Goal: Task Accomplishment & Management: Use online tool/utility

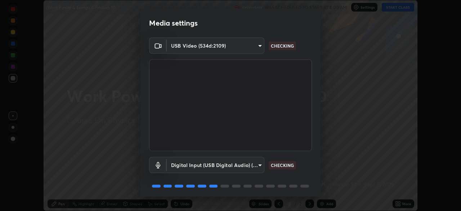
scroll to position [26, 0]
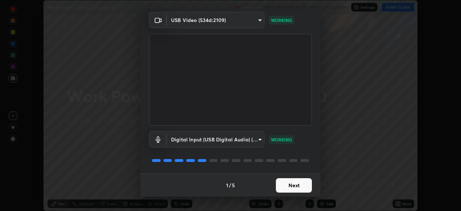
click at [290, 189] on button "Next" at bounding box center [294, 185] width 36 height 14
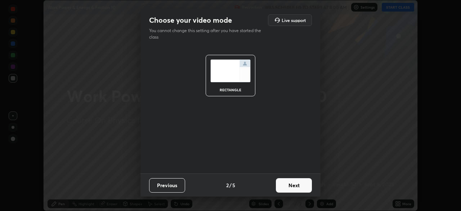
scroll to position [0, 0]
click at [290, 188] on button "Next" at bounding box center [294, 185] width 36 height 14
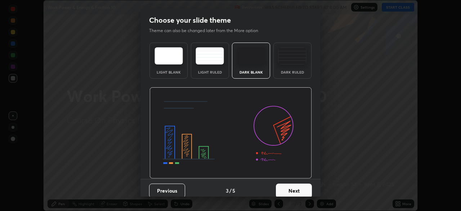
click at [292, 190] on button "Next" at bounding box center [294, 191] width 36 height 14
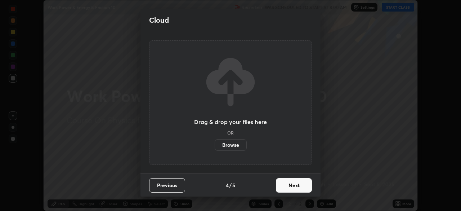
click at [293, 190] on button "Next" at bounding box center [294, 185] width 36 height 14
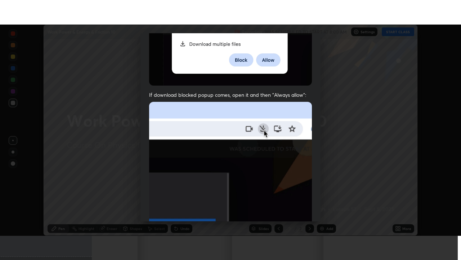
scroll to position [173, 0]
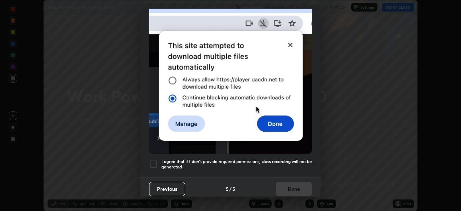
click at [220, 165] on h5 "I agree that if I don't provide required permissions, class recording will not …" at bounding box center [237, 164] width 151 height 11
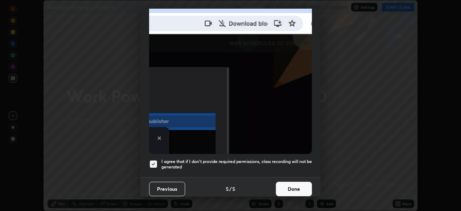
click at [284, 186] on button "Done" at bounding box center [294, 189] width 36 height 14
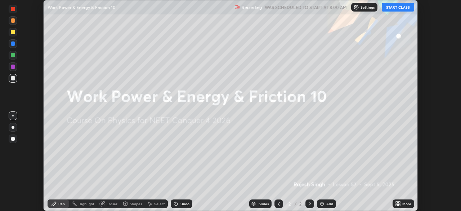
click at [402, 203] on div "More" at bounding box center [404, 203] width 22 height 9
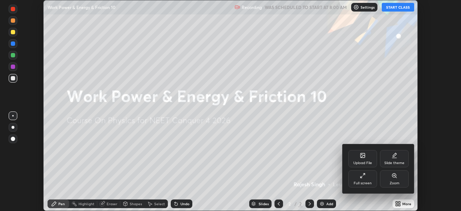
click at [357, 180] on div "Full screen" at bounding box center [363, 178] width 29 height 17
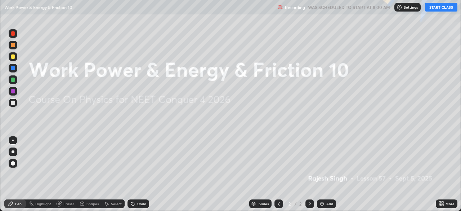
scroll to position [260, 461]
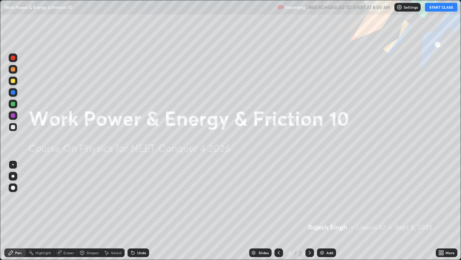
click at [438, 8] on button "START CLASS" at bounding box center [441, 7] width 32 height 9
click at [440, 211] on icon at bounding box center [440, 254] width 2 height 2
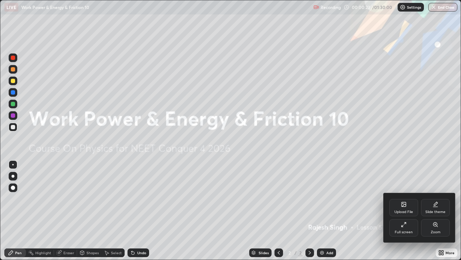
click at [405, 210] on div "Upload File" at bounding box center [404, 212] width 19 height 4
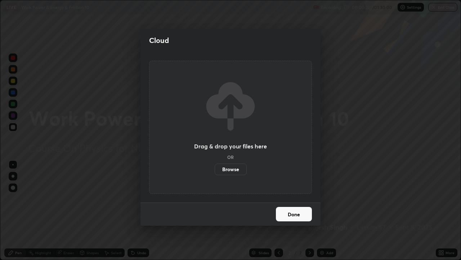
click at [232, 169] on label "Browse" at bounding box center [231, 169] width 32 height 12
click at [215, 169] on input "Browse" at bounding box center [215, 169] width 0 height 12
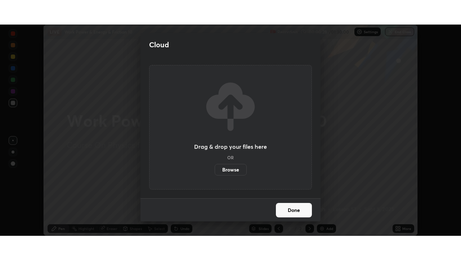
scroll to position [35842, 35591]
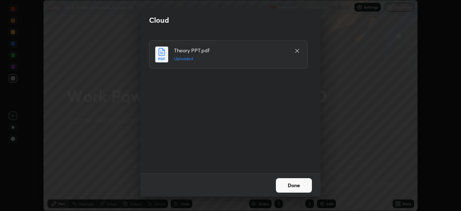
click at [288, 187] on button "Done" at bounding box center [294, 185] width 36 height 14
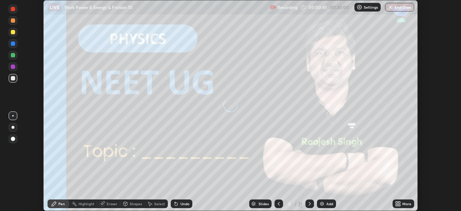
click at [397, 203] on icon at bounding box center [397, 203] width 2 height 2
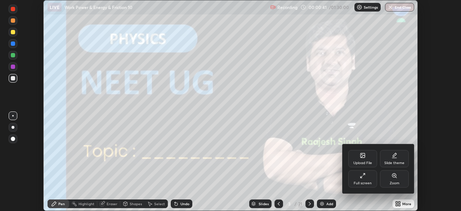
click at [363, 181] on div "Full screen" at bounding box center [363, 183] width 18 height 4
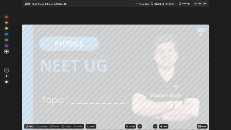
scroll to position [260, 461]
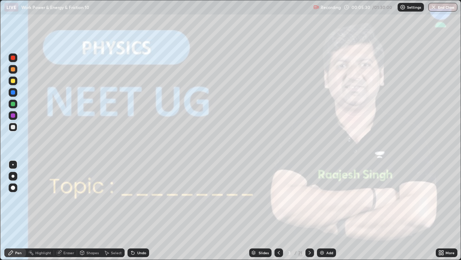
click at [13, 176] on div at bounding box center [13, 175] width 3 height 3
click at [309, 211] on icon at bounding box center [310, 252] width 6 height 6
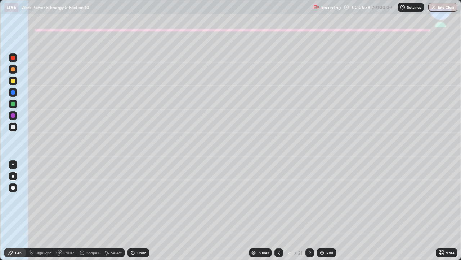
click at [14, 176] on div at bounding box center [13, 175] width 3 height 3
click at [13, 84] on div at bounding box center [13, 80] width 9 height 9
click at [11, 172] on div at bounding box center [13, 176] width 9 height 9
click at [13, 80] on div at bounding box center [13, 81] width 4 height 4
click at [13, 102] on div at bounding box center [13, 104] width 4 height 4
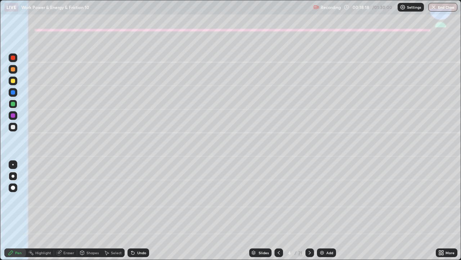
click at [13, 127] on div at bounding box center [13, 127] width 4 height 4
click at [132, 211] on icon at bounding box center [132, 251] width 1 height 1
click at [134, 211] on icon at bounding box center [133, 252] width 6 height 6
click at [136, 211] on div "Undo" at bounding box center [139, 252] width 22 height 9
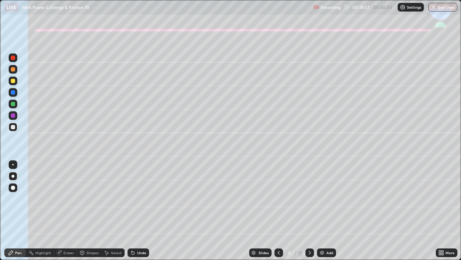
click at [11, 104] on div at bounding box center [13, 104] width 4 height 4
click at [141, 211] on div "Undo" at bounding box center [139, 252] width 22 height 9
click at [314, 211] on div "Slides 4 / 21 Add" at bounding box center [292, 252] width 287 height 14
click at [309, 211] on icon at bounding box center [310, 253] width 2 height 4
click at [14, 81] on div at bounding box center [13, 81] width 4 height 4
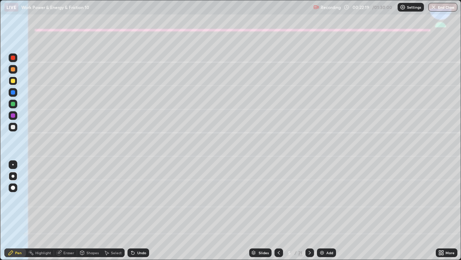
click at [13, 127] on div at bounding box center [13, 127] width 4 height 4
click at [131, 211] on icon at bounding box center [133, 252] width 6 height 6
click at [9, 81] on div at bounding box center [13, 80] width 9 height 9
click at [17, 128] on div at bounding box center [13, 127] width 9 height 9
click at [134, 211] on icon at bounding box center [133, 252] width 6 height 6
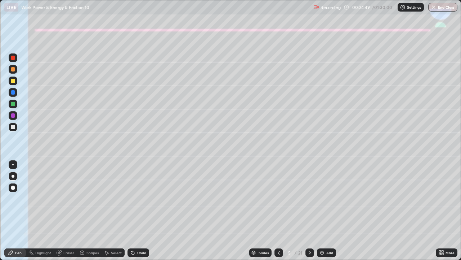
click at [137, 211] on div "Undo" at bounding box center [141, 253] width 9 height 4
click at [136, 211] on div "Undo" at bounding box center [139, 252] width 22 height 9
click at [139, 211] on div "Undo" at bounding box center [141, 253] width 9 height 4
click at [69, 211] on div "Eraser" at bounding box center [68, 253] width 11 height 4
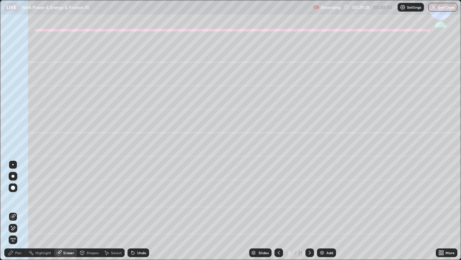
click at [310, 211] on icon at bounding box center [310, 252] width 6 height 6
click at [12, 211] on icon at bounding box center [11, 226] width 1 height 1
click at [13, 211] on icon at bounding box center [11, 252] width 6 height 6
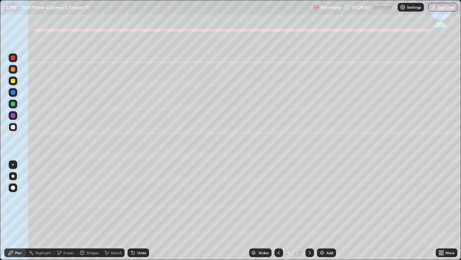
click at [13, 81] on div at bounding box center [13, 81] width 4 height 4
click at [90, 211] on div "Shapes" at bounding box center [93, 253] width 12 height 4
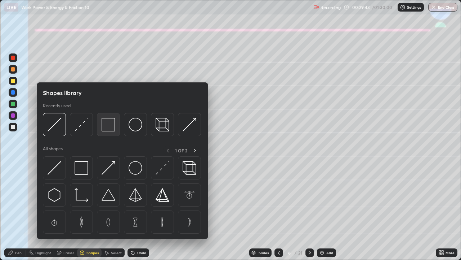
click at [111, 123] on img at bounding box center [109, 125] width 14 height 14
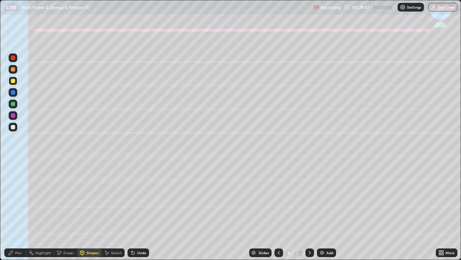
click at [15, 211] on div "Pen" at bounding box center [15, 252] width 22 height 9
click at [9, 129] on div at bounding box center [13, 127] width 9 height 9
click at [134, 211] on icon at bounding box center [133, 252] width 6 height 6
click at [138, 211] on div "Undo" at bounding box center [141, 253] width 9 height 4
click at [94, 211] on div "Shapes" at bounding box center [89, 252] width 25 height 9
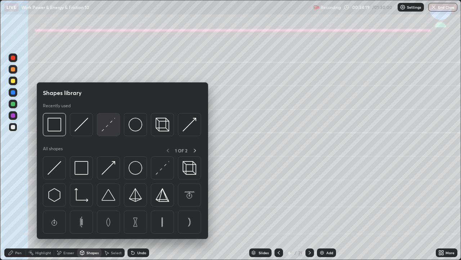
click at [110, 125] on img at bounding box center [109, 125] width 14 height 14
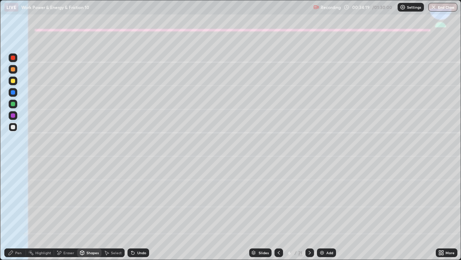
click at [14, 116] on div at bounding box center [13, 115] width 4 height 4
click at [19, 211] on div "Pen" at bounding box center [18, 253] width 6 height 4
click at [10, 91] on div at bounding box center [13, 92] width 9 height 9
click at [65, 211] on div "Eraser" at bounding box center [65, 252] width 23 height 9
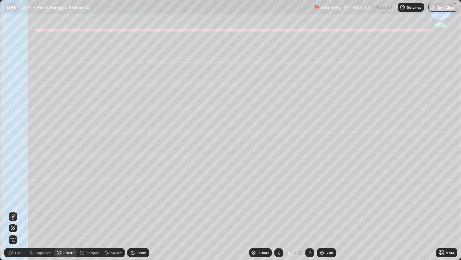
click at [67, 211] on div "Eraser" at bounding box center [68, 253] width 11 height 4
click at [20, 211] on div "Pen" at bounding box center [18, 253] width 6 height 4
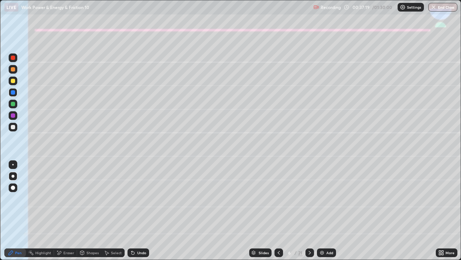
click at [14, 127] on div at bounding box center [13, 127] width 4 height 4
click at [15, 127] on div at bounding box center [13, 127] width 4 height 4
click at [137, 211] on div "Undo" at bounding box center [141, 253] width 9 height 4
click at [141, 211] on div "Undo" at bounding box center [139, 252] width 22 height 9
click at [128, 211] on div "Undo" at bounding box center [139, 252] width 22 height 9
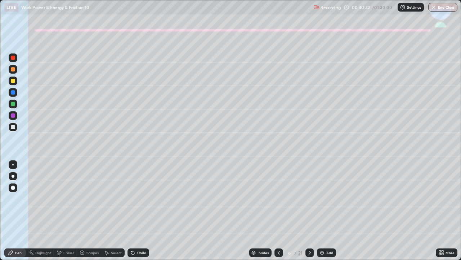
click at [135, 211] on div "Undo" at bounding box center [139, 252] width 22 height 9
click at [308, 211] on icon at bounding box center [310, 252] width 6 height 6
click at [88, 211] on div "Shapes" at bounding box center [93, 253] width 12 height 4
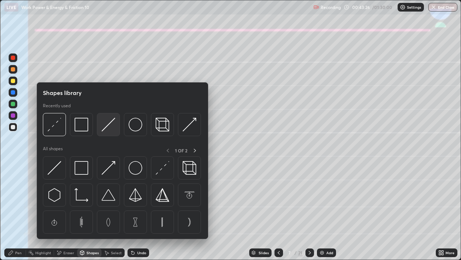
click at [105, 128] on img at bounding box center [109, 125] width 14 height 14
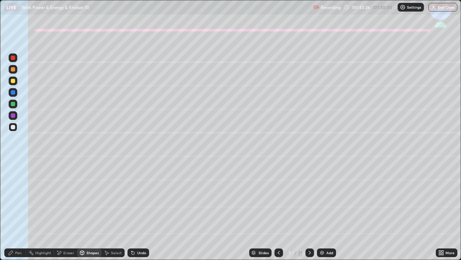
click at [12, 81] on div at bounding box center [13, 81] width 4 height 4
click at [14, 211] on div "Pen" at bounding box center [15, 252] width 22 height 9
click at [132, 211] on icon at bounding box center [133, 252] width 3 height 3
click at [13, 128] on div at bounding box center [13, 127] width 4 height 4
click at [13, 83] on div at bounding box center [13, 80] width 9 height 9
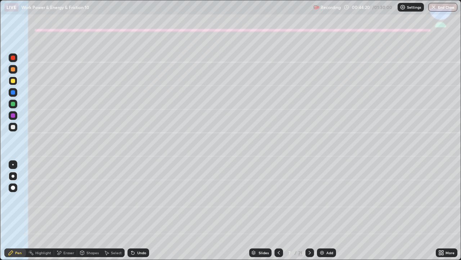
click at [13, 71] on div at bounding box center [13, 69] width 4 height 4
click at [309, 211] on div at bounding box center [310, 252] width 9 height 9
click at [13, 81] on div at bounding box center [13, 81] width 4 height 4
click at [12, 127] on div at bounding box center [13, 127] width 4 height 4
click at [13, 93] on div at bounding box center [13, 92] width 4 height 4
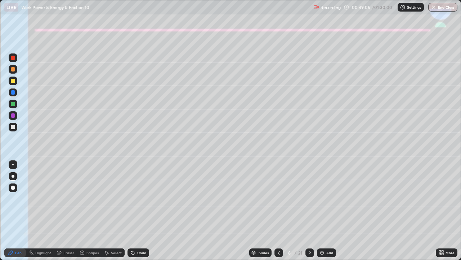
click at [132, 211] on icon at bounding box center [133, 252] width 3 height 3
click at [128, 211] on div "Undo" at bounding box center [139, 252] width 22 height 9
click at [131, 211] on icon at bounding box center [133, 252] width 6 height 6
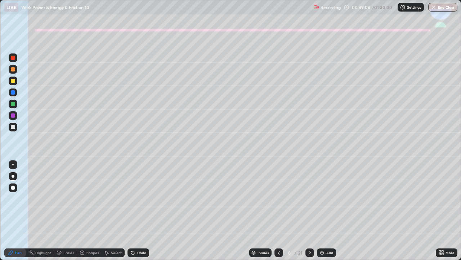
click at [131, 211] on icon at bounding box center [133, 252] width 6 height 6
click at [12, 82] on div at bounding box center [13, 81] width 4 height 4
click at [14, 127] on div at bounding box center [13, 127] width 4 height 4
click at [89, 211] on div "Shapes" at bounding box center [93, 253] width 12 height 4
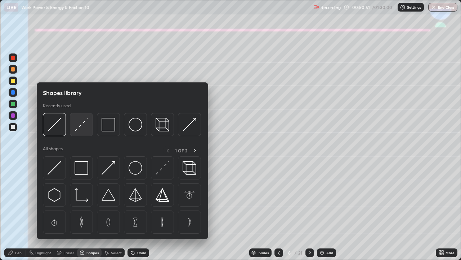
click at [81, 123] on img at bounding box center [82, 125] width 14 height 14
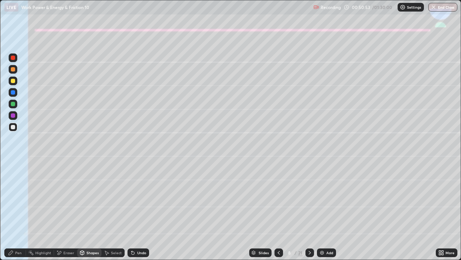
click at [15, 71] on div at bounding box center [13, 69] width 9 height 9
click at [145, 211] on div "Undo" at bounding box center [139, 252] width 22 height 9
click at [19, 211] on div "Pen" at bounding box center [15, 252] width 22 height 9
click at [135, 211] on div "Undo" at bounding box center [139, 252] width 22 height 9
click at [137, 211] on div "Undo" at bounding box center [141, 253] width 9 height 4
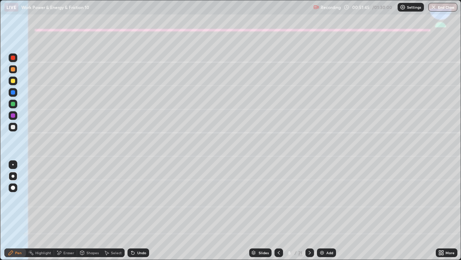
click at [71, 211] on div "Eraser" at bounding box center [68, 253] width 11 height 4
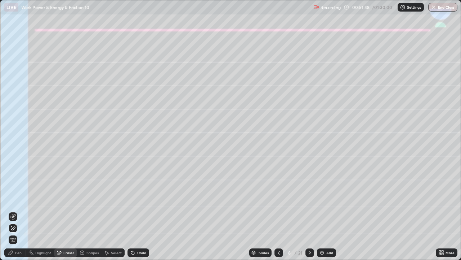
click at [68, 211] on div "Eraser" at bounding box center [68, 253] width 11 height 4
click at [13, 211] on icon at bounding box center [13, 216] width 6 height 6
click at [20, 211] on div "Pen" at bounding box center [18, 253] width 6 height 4
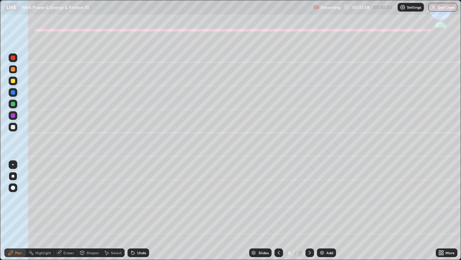
click at [141, 211] on div "Undo" at bounding box center [141, 253] width 9 height 4
click at [140, 211] on div "Undo" at bounding box center [141, 253] width 9 height 4
click at [138, 211] on div "Undo" at bounding box center [141, 253] width 9 height 4
click at [13, 130] on div at bounding box center [13, 127] width 9 height 9
click at [12, 129] on div at bounding box center [13, 127] width 4 height 4
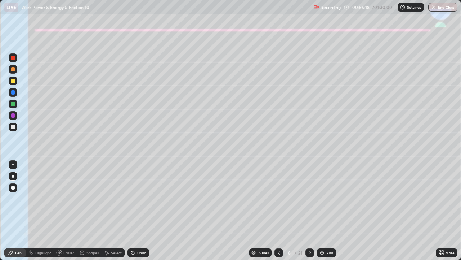
click at [309, 211] on icon at bounding box center [310, 252] width 6 height 6
click at [131, 211] on div "Undo" at bounding box center [137, 252] width 25 height 14
click at [277, 211] on icon at bounding box center [279, 252] width 6 height 6
click at [310, 211] on icon at bounding box center [310, 253] width 2 height 4
click at [91, 211] on div "Shapes" at bounding box center [93, 253] width 12 height 4
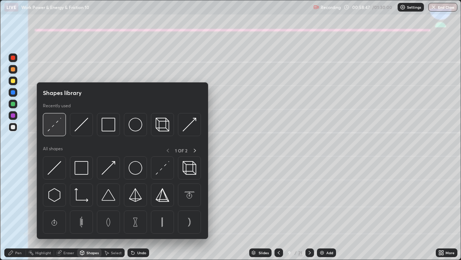
click at [58, 123] on img at bounding box center [55, 125] width 14 height 14
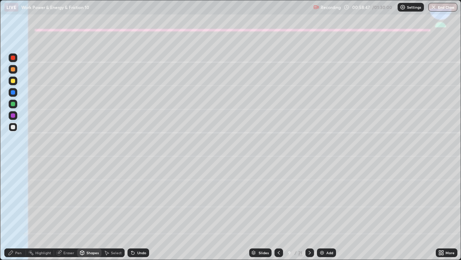
click at [16, 116] on div at bounding box center [13, 115] width 9 height 9
click at [21, 211] on div "Pen" at bounding box center [18, 253] width 6 height 4
click at [13, 176] on div at bounding box center [13, 175] width 3 height 3
click at [13, 125] on div at bounding box center [13, 127] width 4 height 4
click at [16, 104] on div at bounding box center [13, 104] width 9 height 9
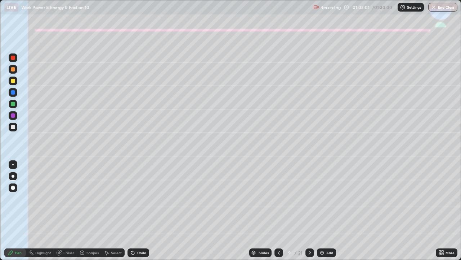
click at [12, 131] on div at bounding box center [13, 127] width 9 height 9
click at [309, 211] on icon at bounding box center [310, 252] width 6 height 6
click at [13, 80] on div at bounding box center [13, 81] width 4 height 4
click at [11, 126] on div at bounding box center [13, 127] width 4 height 4
click at [68, 211] on div "Eraser" at bounding box center [68, 253] width 11 height 4
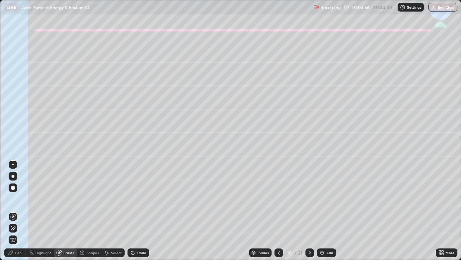
click at [19, 211] on div "Pen" at bounding box center [18, 253] width 6 height 4
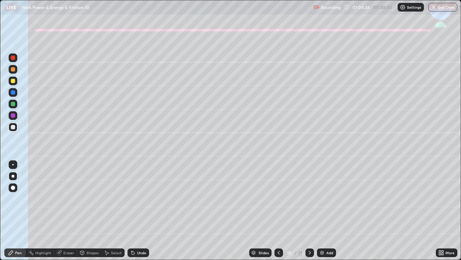
click at [13, 105] on div at bounding box center [13, 104] width 4 height 4
click at [137, 211] on div "Undo" at bounding box center [139, 252] width 22 height 9
click at [12, 128] on div at bounding box center [13, 127] width 4 height 4
click at [90, 211] on div "Shapes" at bounding box center [93, 253] width 12 height 4
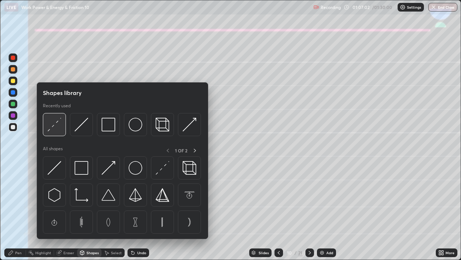
click at [57, 126] on img at bounding box center [55, 125] width 14 height 14
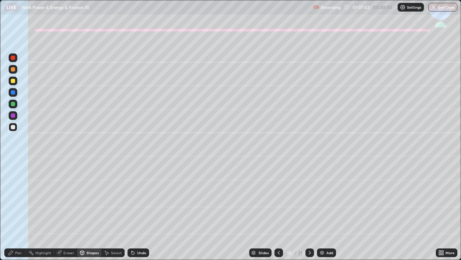
click at [12, 116] on div at bounding box center [13, 115] width 4 height 4
click at [15, 211] on div "Pen" at bounding box center [18, 253] width 6 height 4
click at [68, 211] on div "Eraser" at bounding box center [65, 252] width 23 height 9
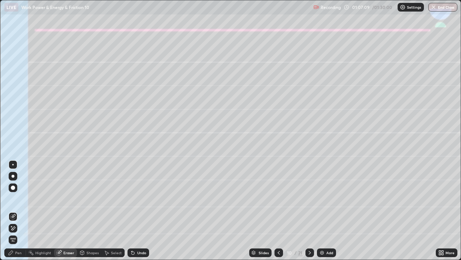
click at [90, 211] on div "Shapes" at bounding box center [93, 253] width 12 height 4
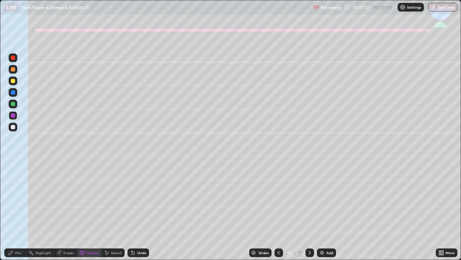
click at [12, 211] on icon at bounding box center [11, 252] width 4 height 4
click at [13, 126] on div at bounding box center [13, 127] width 4 height 4
click at [12, 105] on div at bounding box center [13, 104] width 4 height 4
click at [145, 211] on div "Undo" at bounding box center [139, 252] width 22 height 9
click at [13, 116] on div at bounding box center [13, 115] width 4 height 4
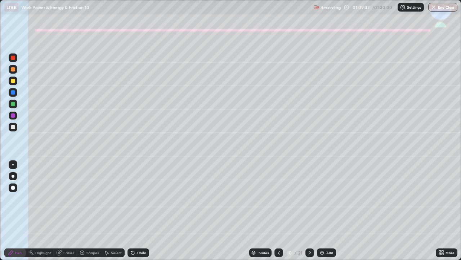
click at [14, 130] on div at bounding box center [13, 127] width 9 height 9
click at [310, 211] on icon at bounding box center [310, 252] width 6 height 6
click at [14, 83] on div at bounding box center [13, 80] width 9 height 9
click at [91, 211] on div "Shapes" at bounding box center [93, 253] width 12 height 4
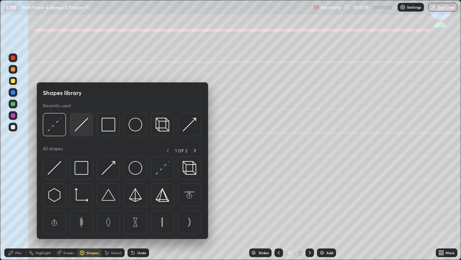
click at [81, 125] on img at bounding box center [82, 125] width 14 height 14
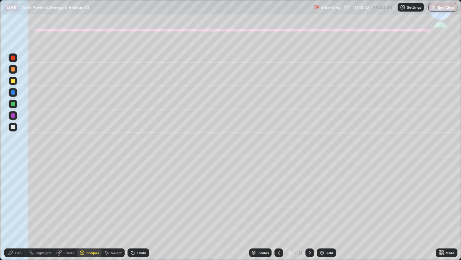
click at [92, 211] on div "Shapes" at bounding box center [93, 253] width 12 height 4
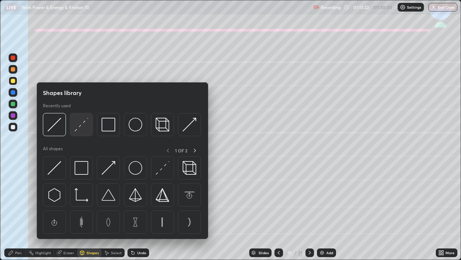
click at [80, 125] on img at bounding box center [82, 125] width 14 height 14
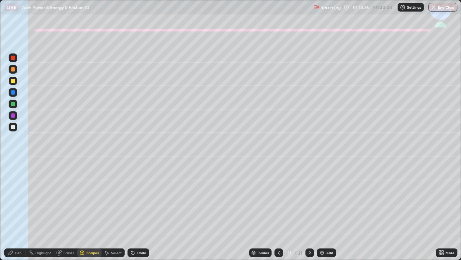
click at [23, 211] on div "Pen" at bounding box center [15, 252] width 22 height 9
click at [137, 211] on div "Undo" at bounding box center [141, 253] width 9 height 4
click at [12, 106] on div at bounding box center [13, 104] width 9 height 9
click at [12, 124] on div at bounding box center [13, 127] width 9 height 9
click at [132, 211] on icon at bounding box center [132, 251] width 1 height 1
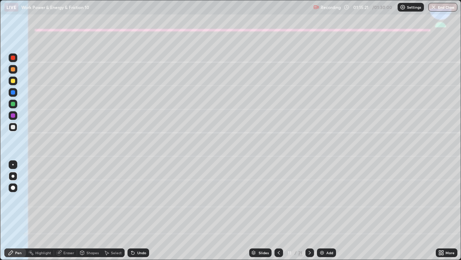
click at [12, 70] on div at bounding box center [13, 69] width 4 height 4
click at [132, 211] on icon at bounding box center [133, 252] width 3 height 3
click at [11, 105] on div at bounding box center [13, 104] width 4 height 4
click at [12, 129] on div at bounding box center [13, 127] width 9 height 9
click at [144, 211] on div "Undo" at bounding box center [141, 253] width 9 height 4
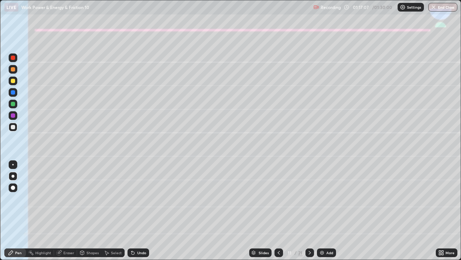
click at [138, 211] on div "Undo" at bounding box center [141, 253] width 9 height 4
click at [12, 102] on div at bounding box center [13, 104] width 4 height 4
click at [142, 211] on div "Undo" at bounding box center [139, 252] width 22 height 9
click at [15, 131] on div at bounding box center [13, 127] width 9 height 9
click at [14, 105] on div at bounding box center [13, 104] width 4 height 4
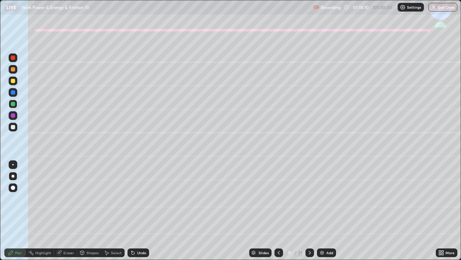
click at [13, 70] on div at bounding box center [13, 69] width 4 height 4
click at [92, 211] on div "Shapes" at bounding box center [93, 253] width 12 height 4
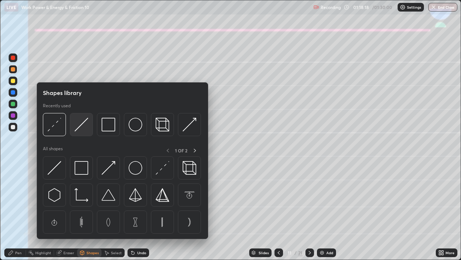
click at [81, 124] on img at bounding box center [82, 125] width 14 height 14
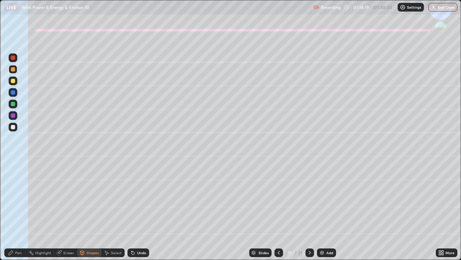
click at [14, 115] on div at bounding box center [13, 115] width 4 height 4
click at [138, 211] on div "Undo" at bounding box center [141, 253] width 9 height 4
click at [146, 211] on div "Undo" at bounding box center [139, 252] width 22 height 9
click at [92, 211] on div "Shapes" at bounding box center [93, 253] width 12 height 4
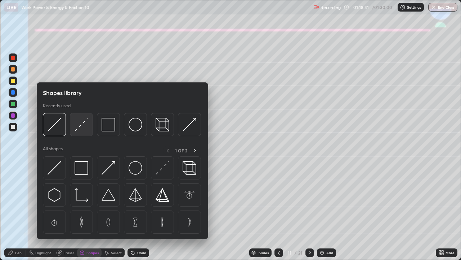
click at [79, 128] on img at bounding box center [82, 125] width 14 height 14
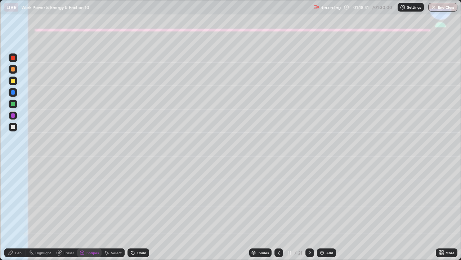
click at [14, 124] on div at bounding box center [13, 127] width 9 height 9
click at [18, 211] on div "Pen" at bounding box center [15, 252] width 22 height 9
click at [88, 211] on div "Shapes" at bounding box center [93, 253] width 12 height 4
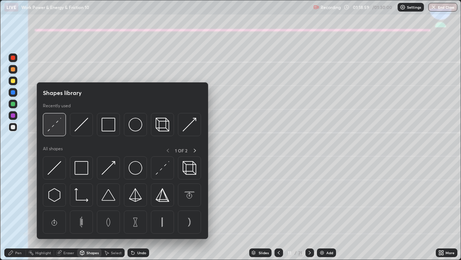
click at [54, 126] on img at bounding box center [55, 125] width 14 height 14
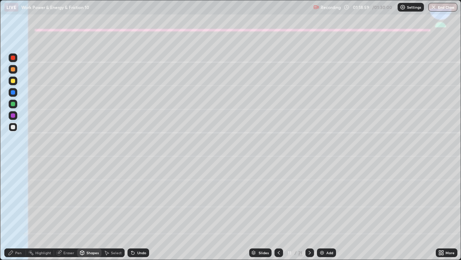
click at [11, 117] on div at bounding box center [13, 115] width 9 height 9
click at [13, 101] on div at bounding box center [13, 104] width 9 height 9
click at [140, 211] on div "Undo" at bounding box center [139, 252] width 22 height 9
click at [19, 211] on div "Pen" at bounding box center [18, 253] width 6 height 4
click at [142, 211] on div "Undo" at bounding box center [141, 253] width 9 height 4
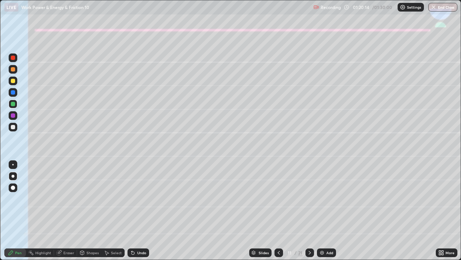
click at [142, 211] on div "Undo" at bounding box center [141, 253] width 9 height 4
click at [309, 211] on icon at bounding box center [310, 252] width 6 height 6
click at [14, 70] on div at bounding box center [13, 69] width 4 height 4
click at [92, 211] on div "Shapes" at bounding box center [93, 253] width 12 height 4
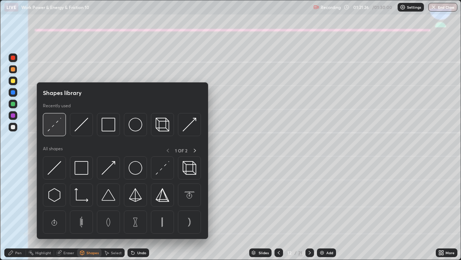
click at [59, 123] on img at bounding box center [55, 125] width 14 height 14
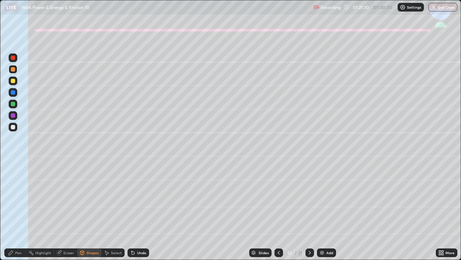
click at [90, 211] on div "Shapes" at bounding box center [93, 253] width 12 height 4
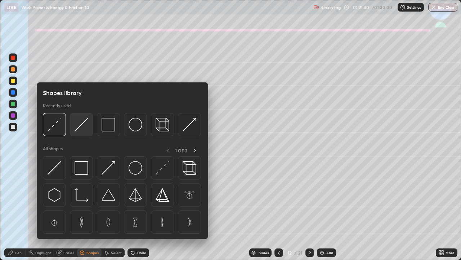
click at [83, 121] on img at bounding box center [82, 125] width 14 height 14
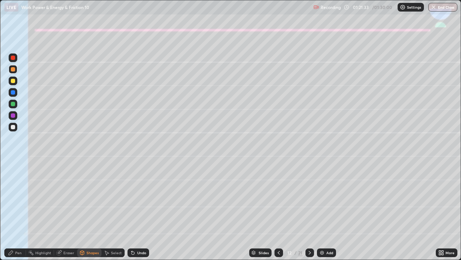
click at [12, 104] on div at bounding box center [13, 104] width 4 height 4
click at [138, 211] on div "Undo" at bounding box center [141, 253] width 9 height 4
click at [11, 126] on div at bounding box center [13, 127] width 4 height 4
click at [136, 211] on div "Undo" at bounding box center [139, 252] width 22 height 9
click at [16, 211] on div "Pen" at bounding box center [18, 253] width 6 height 4
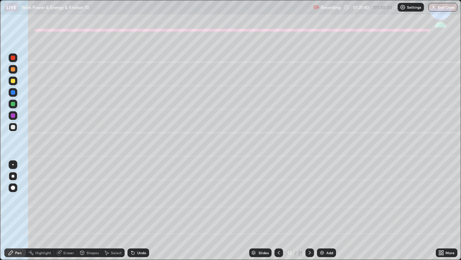
click at [13, 81] on div at bounding box center [13, 81] width 4 height 4
click at [10, 103] on div at bounding box center [13, 104] width 9 height 9
click at [10, 70] on div at bounding box center [13, 69] width 9 height 9
click at [443, 6] on button "End Class" at bounding box center [443, 7] width 28 height 9
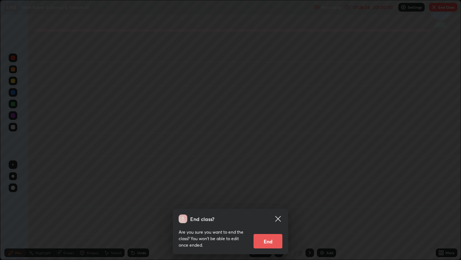
click at [273, 211] on button "End" at bounding box center [268, 241] width 29 height 14
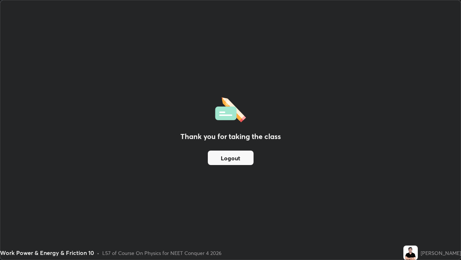
click at [243, 154] on button "Logout" at bounding box center [231, 157] width 46 height 14
click at [252, 159] on button "Logout" at bounding box center [231, 157] width 46 height 14
click at [246, 158] on button "Logout" at bounding box center [231, 157] width 46 height 14
click at [244, 158] on button "Logout" at bounding box center [231, 157] width 46 height 14
click at [242, 163] on button "Logout" at bounding box center [231, 157] width 46 height 14
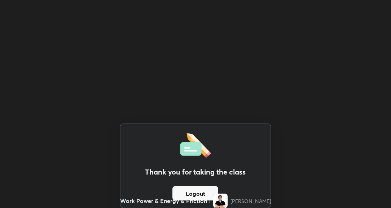
scroll to position [208, 391]
